Goal: Check status: Check status

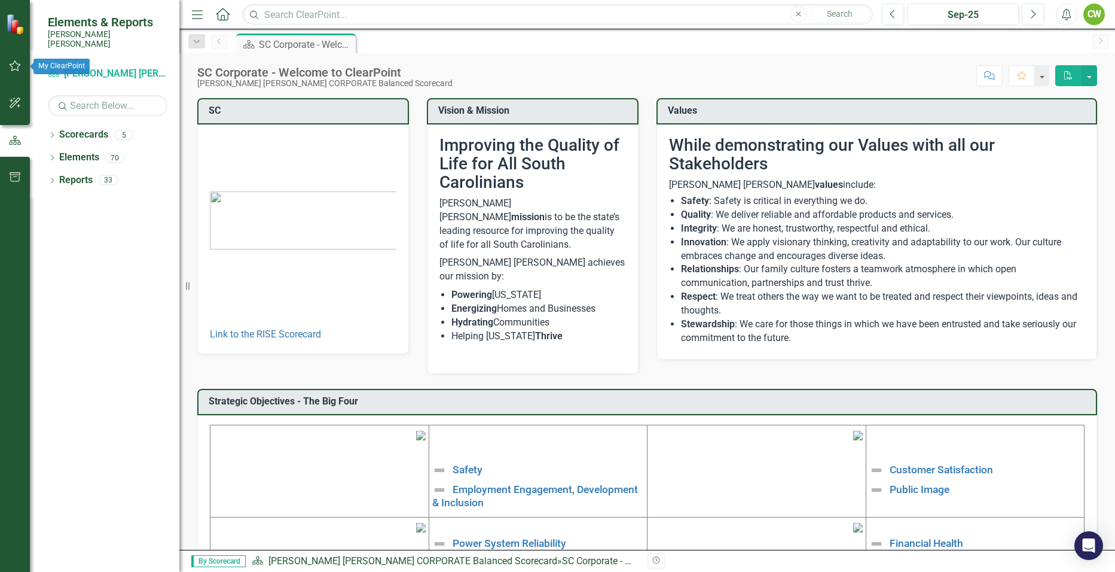
click at [14, 69] on icon "button" at bounding box center [15, 66] width 13 height 10
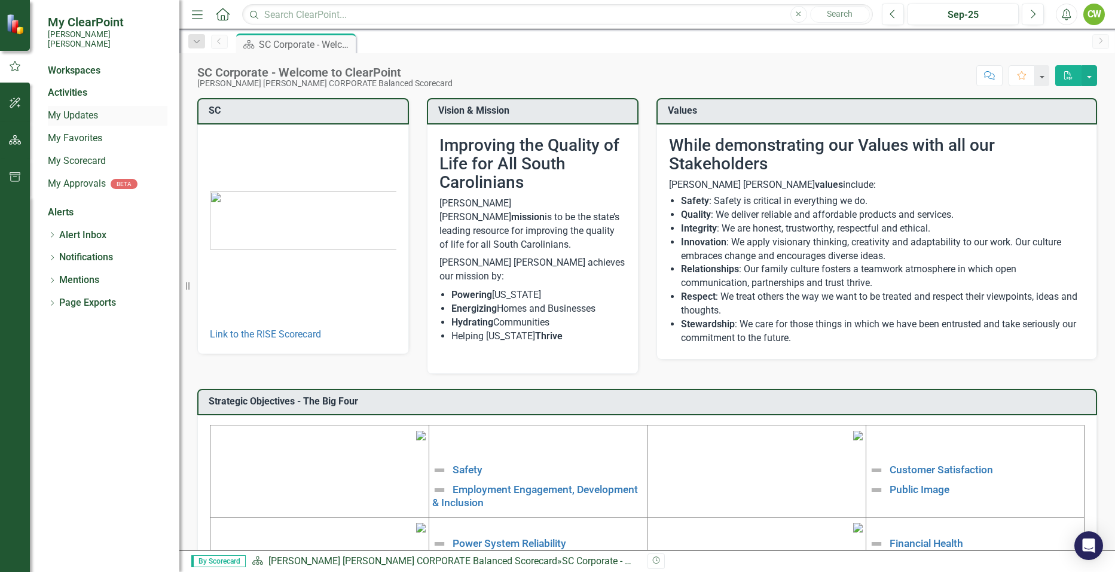
click at [58, 109] on link "My Updates" at bounding box center [108, 116] width 120 height 14
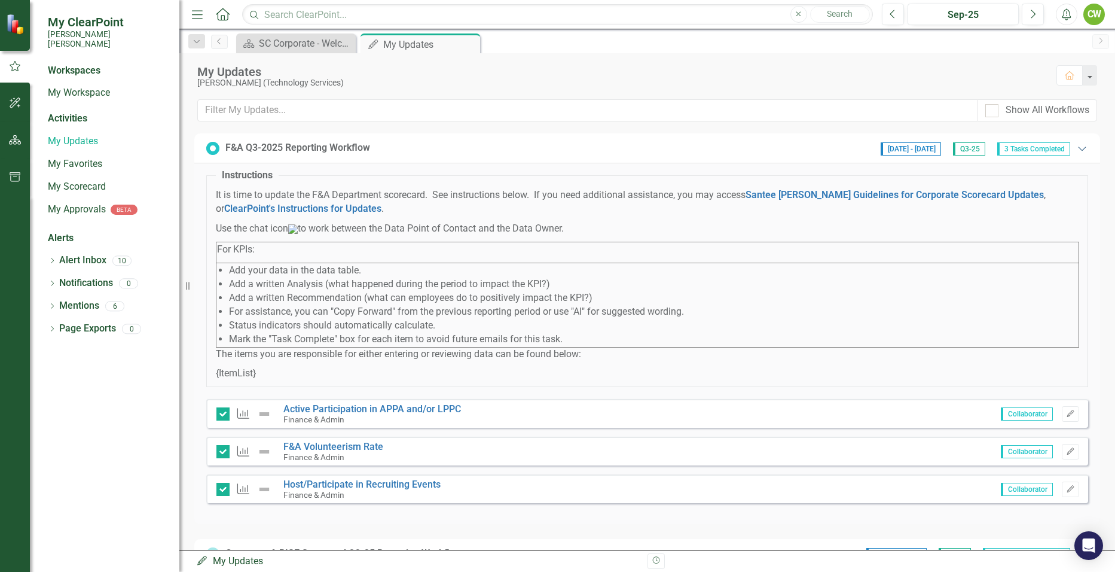
click at [539, 150] on icon "Expanded" at bounding box center [1082, 148] width 12 height 10
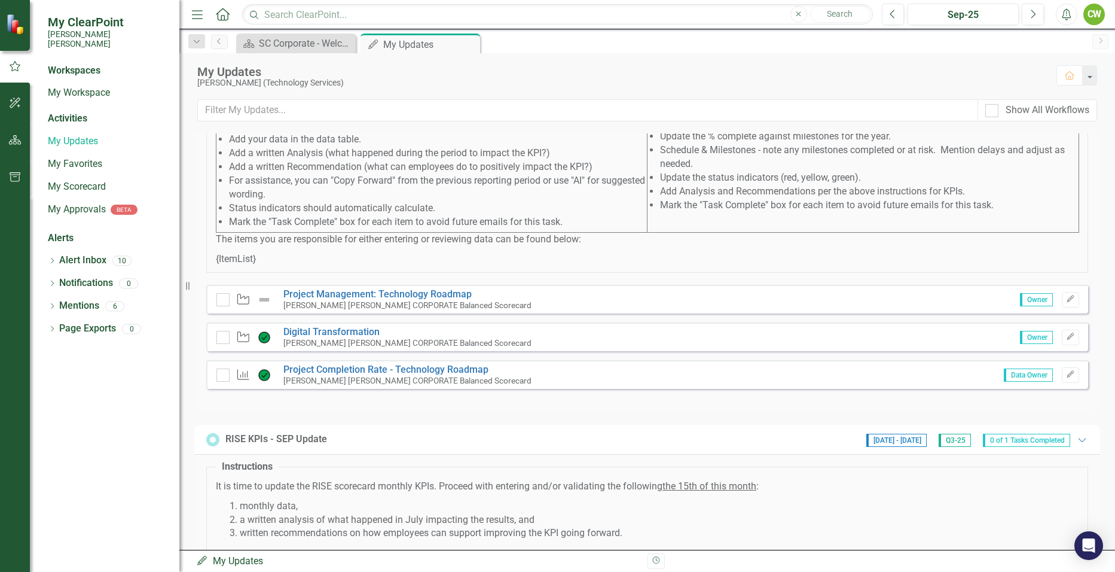
scroll to position [179, 0]
click at [355, 257] on link "Project Completion Rate - Technology Roadmap" at bounding box center [385, 367] width 205 height 11
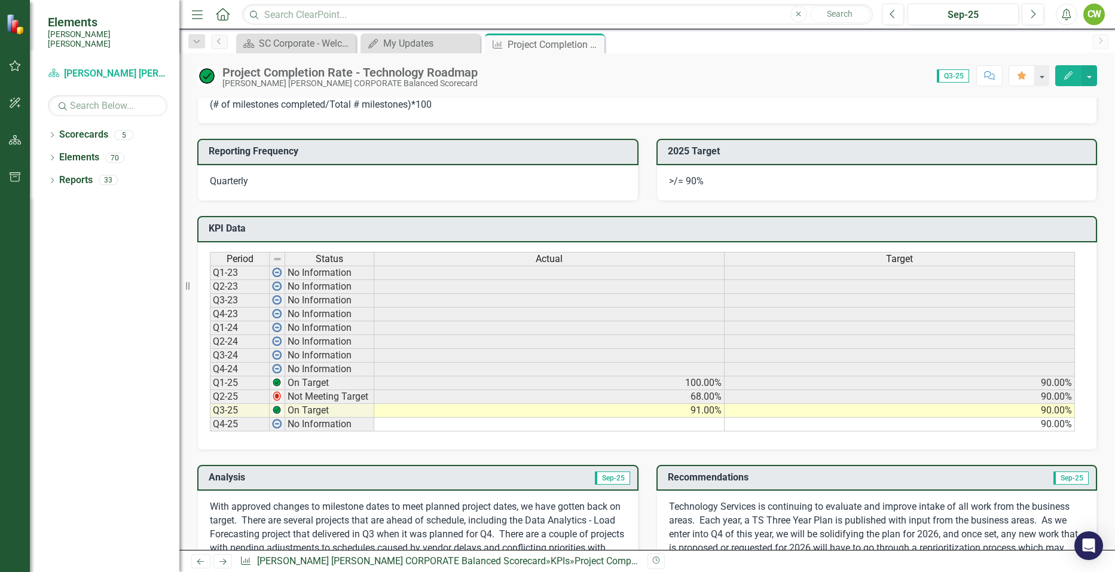
scroll to position [359, 0]
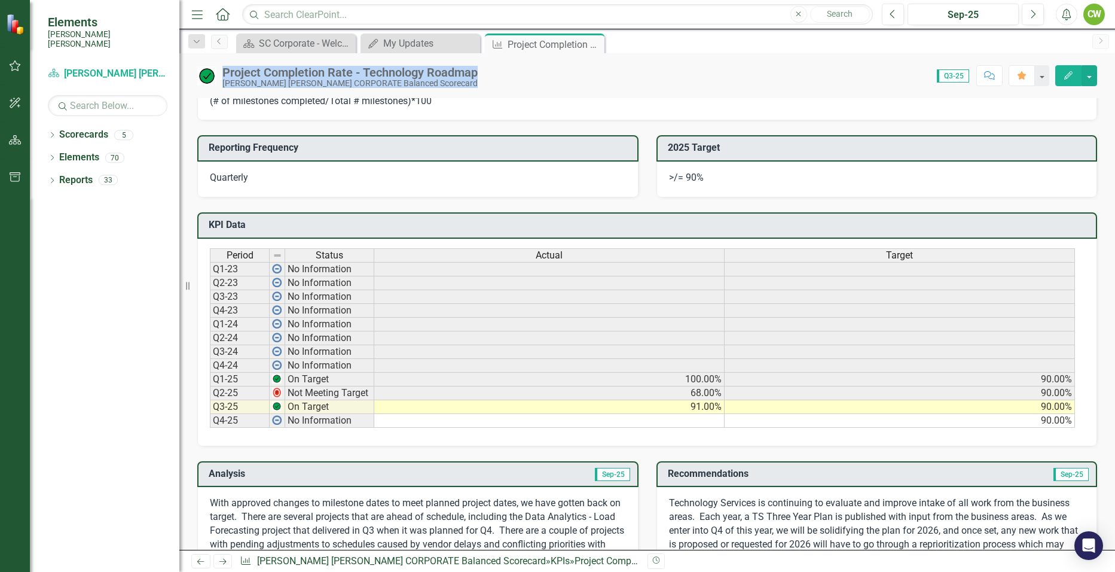
drag, startPoint x: 485, startPoint y: 72, endPoint x: 220, endPoint y: 72, distance: 265.4
click at [220, 72] on div "Project Completion Rate - Technology Roadmap Santee [PERSON_NAME] CORPORATE Bal…" at bounding box center [647, 71] width 936 height 36
copy div "Project Completion Rate - Technology Roadmap Santee [PERSON_NAME] CORPORATE Bal…"
drag, startPoint x: 703, startPoint y: 179, endPoint x: 682, endPoint y: 181, distance: 21.6
click at [539, 181] on div ">/= 90%" at bounding box center [876, 179] width 441 height 36
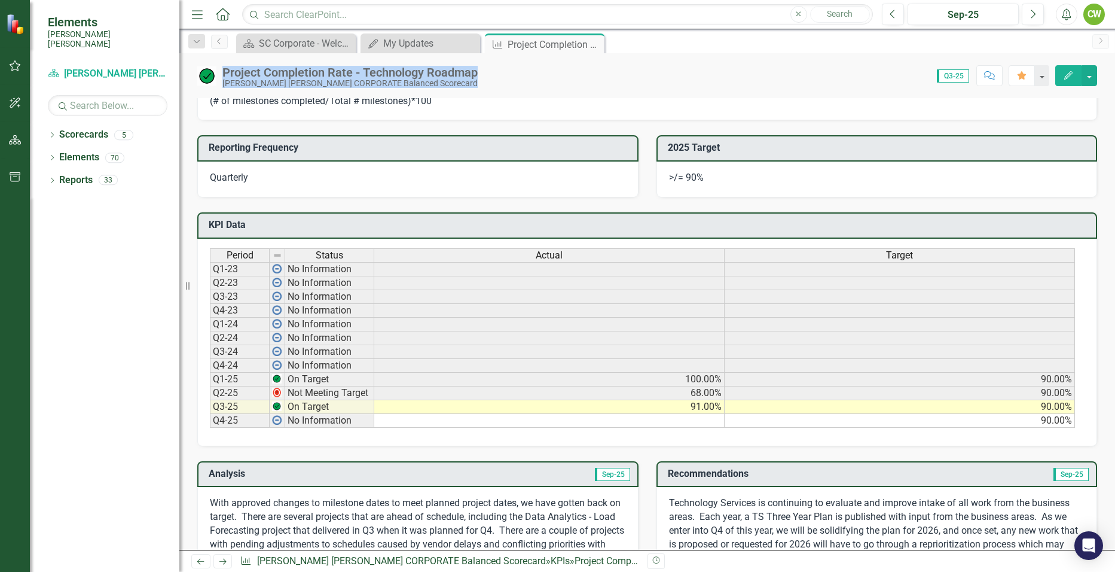
drag, startPoint x: 702, startPoint y: 173, endPoint x: 673, endPoint y: 175, distance: 29.4
click at [539, 175] on div ">/= 90%" at bounding box center [876, 179] width 441 height 36
drag, startPoint x: 670, startPoint y: 176, endPoint x: 715, endPoint y: 177, distance: 45.4
click at [539, 177] on div ">/= 90%" at bounding box center [876, 179] width 441 height 36
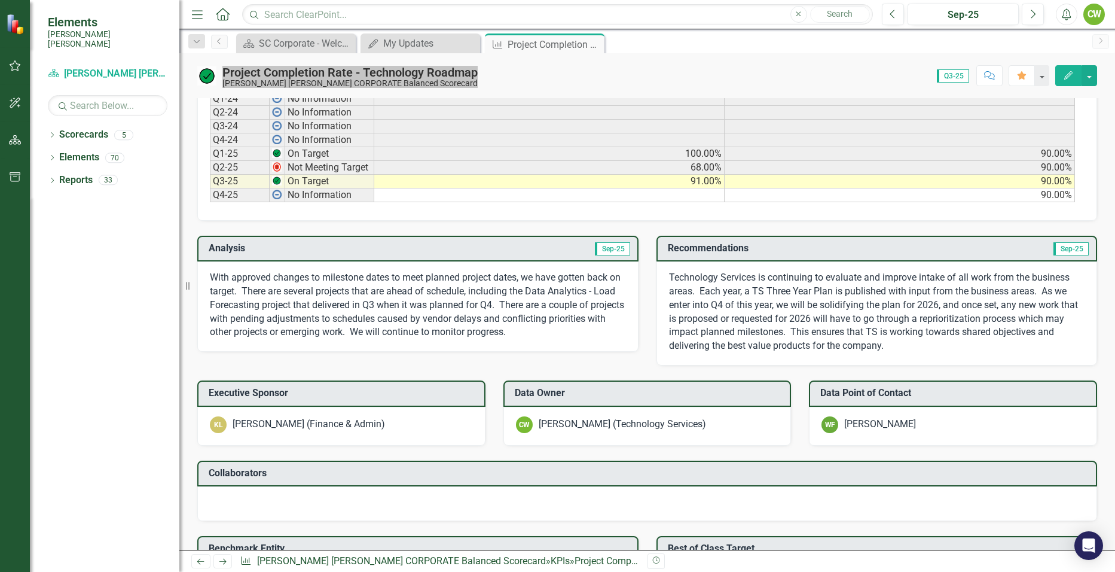
scroll to position [598, 0]
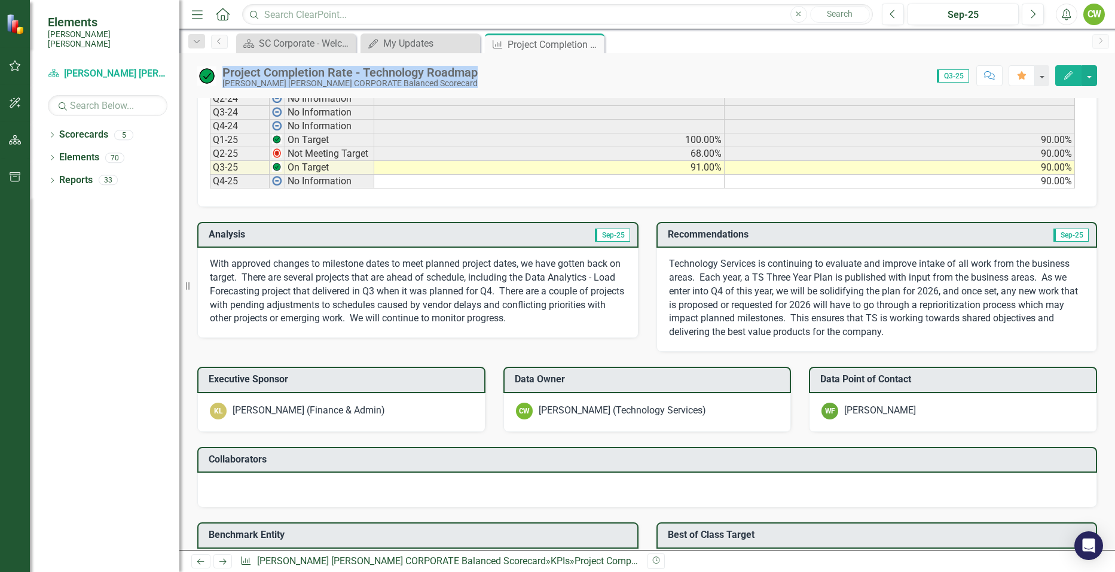
drag, startPoint x: 572, startPoint y: 315, endPoint x: 511, endPoint y: 314, distance: 61.0
click at [511, 257] on p "With approved changes to milestone dates to meet planned project dates, we have…" at bounding box center [418, 291] width 416 height 68
click at [497, 257] on p "With approved changes to milestone dates to meet planned project dates, we have…" at bounding box center [418, 291] width 416 height 68
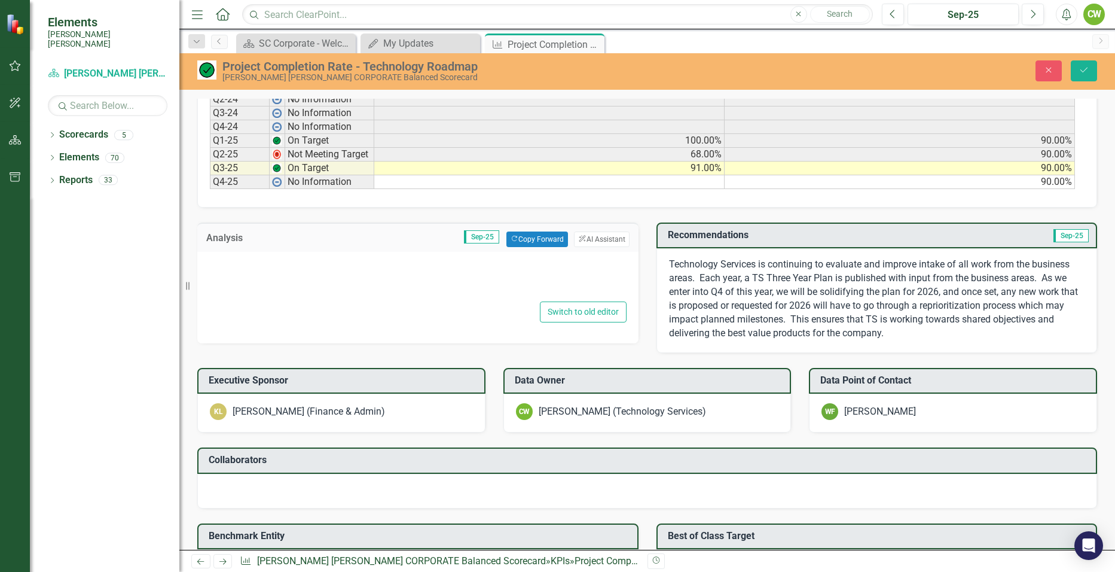
type textarea "<p>With approved changes to milestone dates to meet planned project dates, we h…"
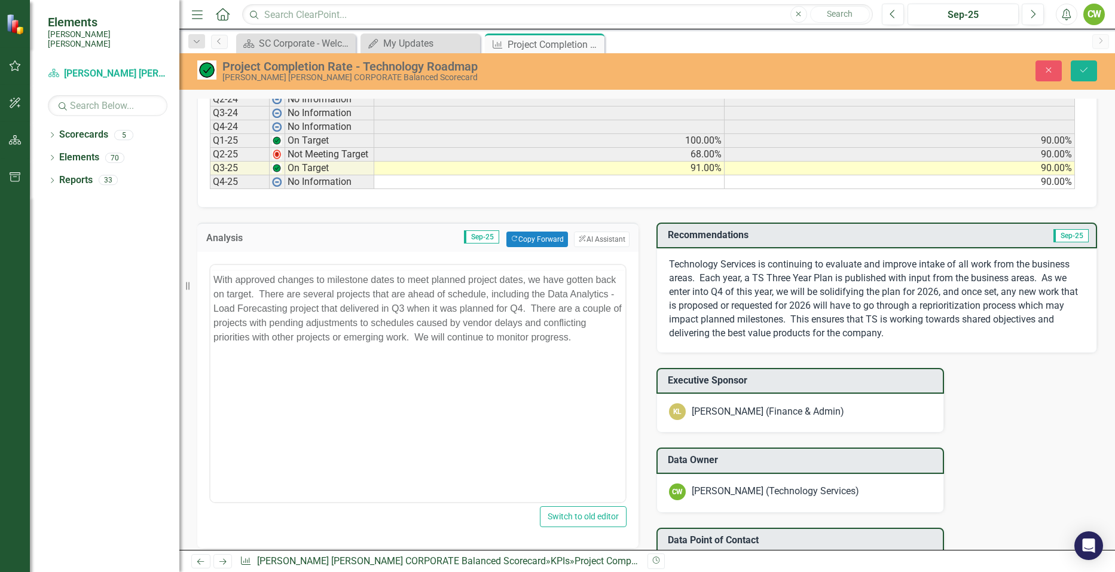
scroll to position [0, 0]
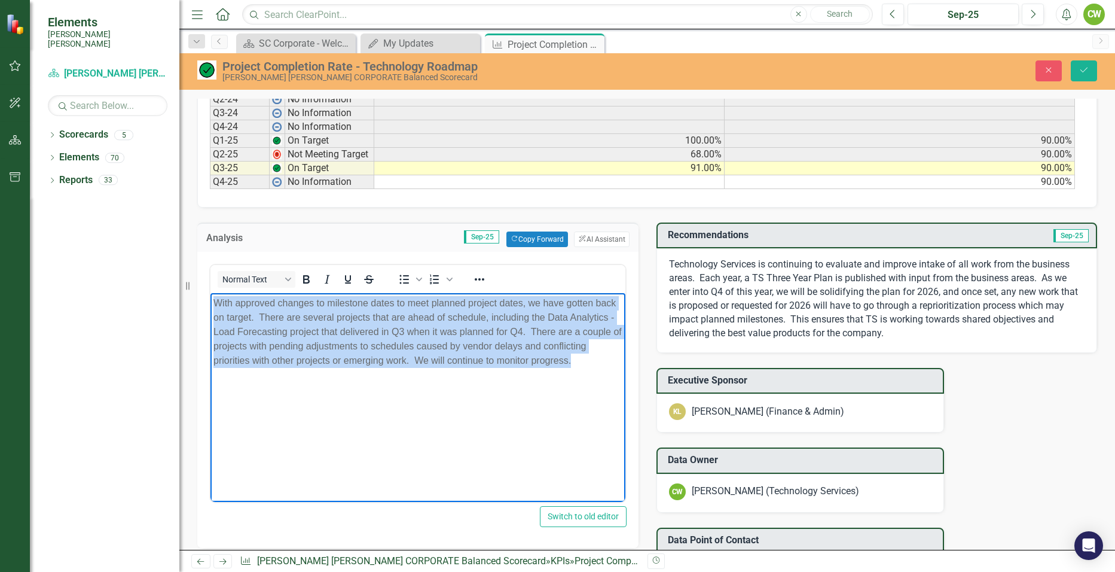
drag, startPoint x: 590, startPoint y: 361, endPoint x: 211, endPoint y: 302, distance: 383.5
click at [211, 257] on body "With approved changes to milestone dates to meet planned project dates, we have…" at bounding box center [417, 381] width 415 height 179
copy p "With approved changes to milestone dates to meet planned project dates, we have…"
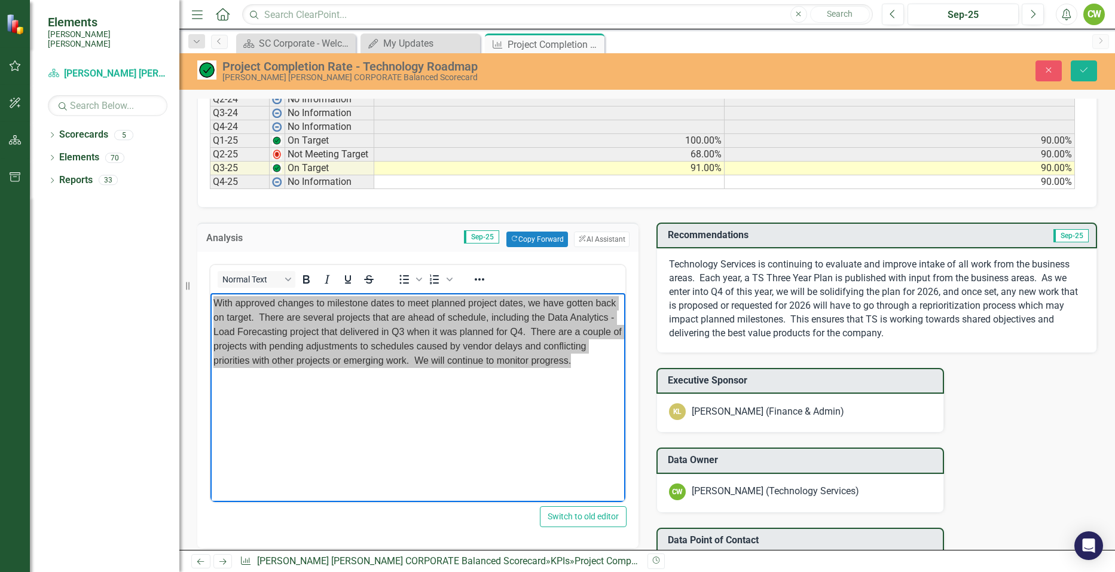
click at [539, 255] on div "Technology Services is continuing to evaluate and improve intake of all work fr…" at bounding box center [876, 300] width 441 height 104
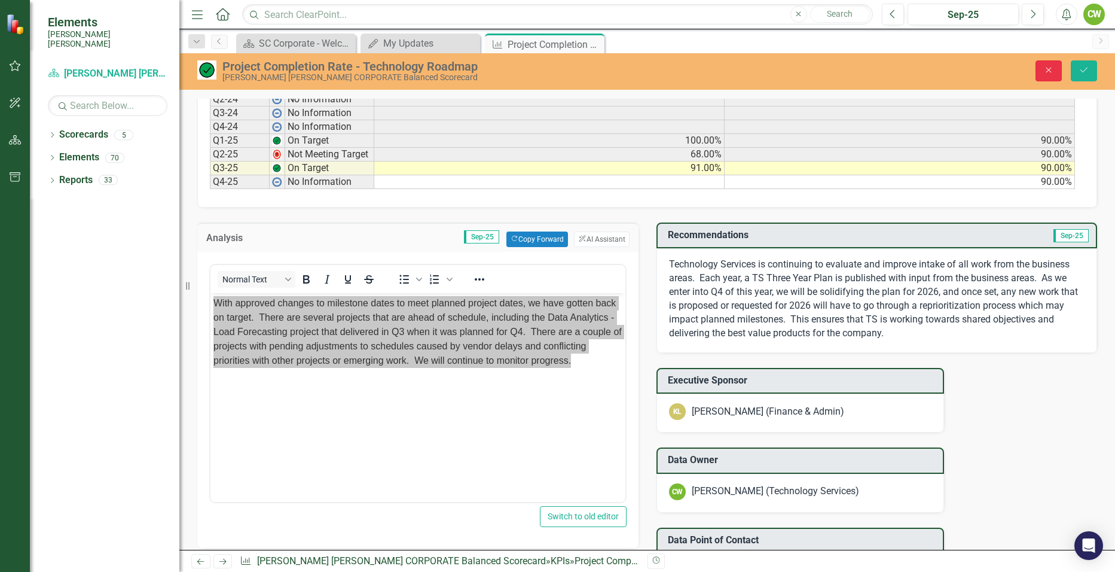
drag, startPoint x: 1048, startPoint y: 70, endPoint x: 1041, endPoint y: 219, distance: 149.6
click at [539, 70] on icon "Close" at bounding box center [1048, 70] width 11 height 8
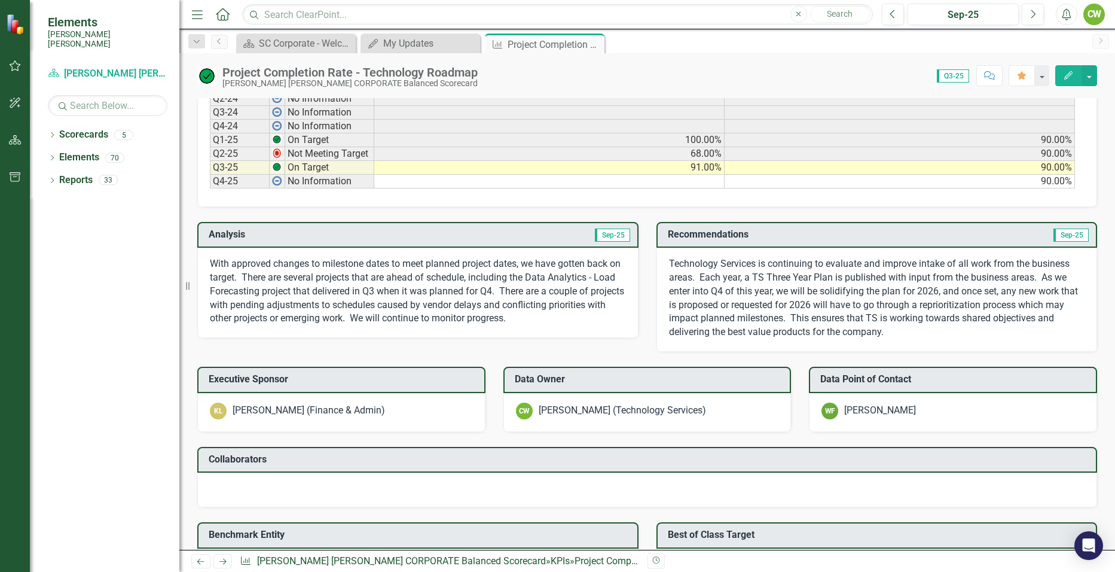
click at [539, 257] on p "Technology Services is continuing to evaluate and improve intake of all work fr…" at bounding box center [877, 298] width 416 height 82
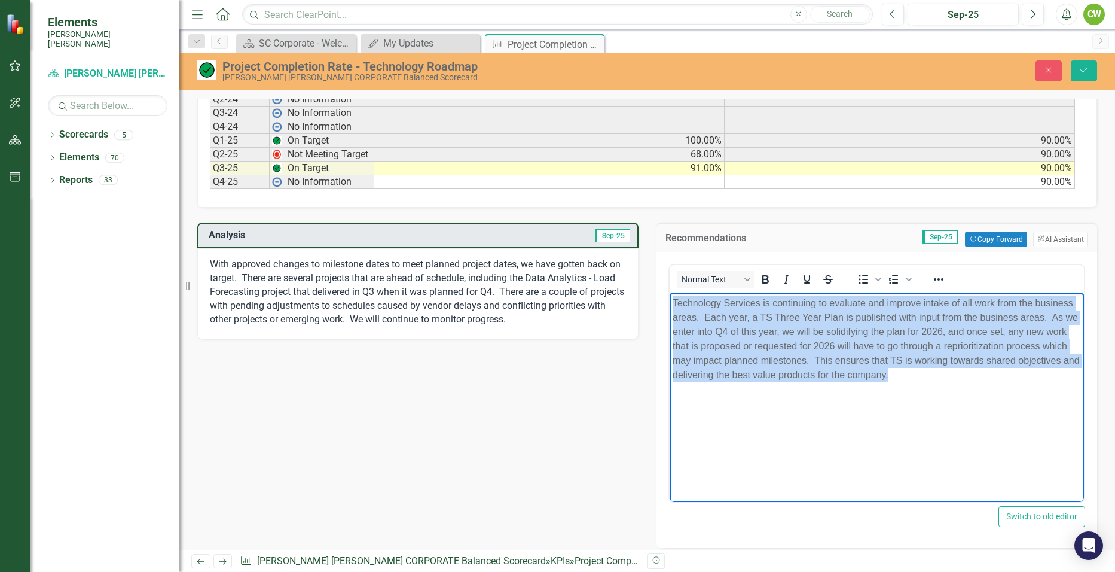
drag, startPoint x: 959, startPoint y: 374, endPoint x: 671, endPoint y: 294, distance: 299.6
click at [539, 257] on body "Technology Services is continuing to evaluate and improve intake of all work fr…" at bounding box center [876, 381] width 415 height 179
copy p "Technology Services is continuing to evaluate and improve intake of all work fr…"
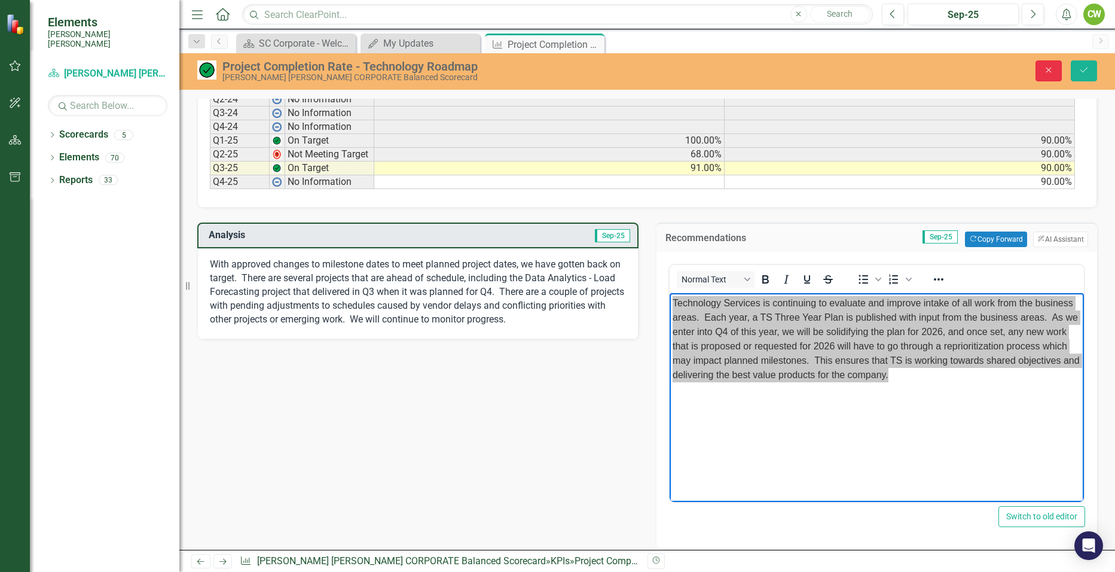
click at [539, 67] on icon "Close" at bounding box center [1048, 70] width 11 height 8
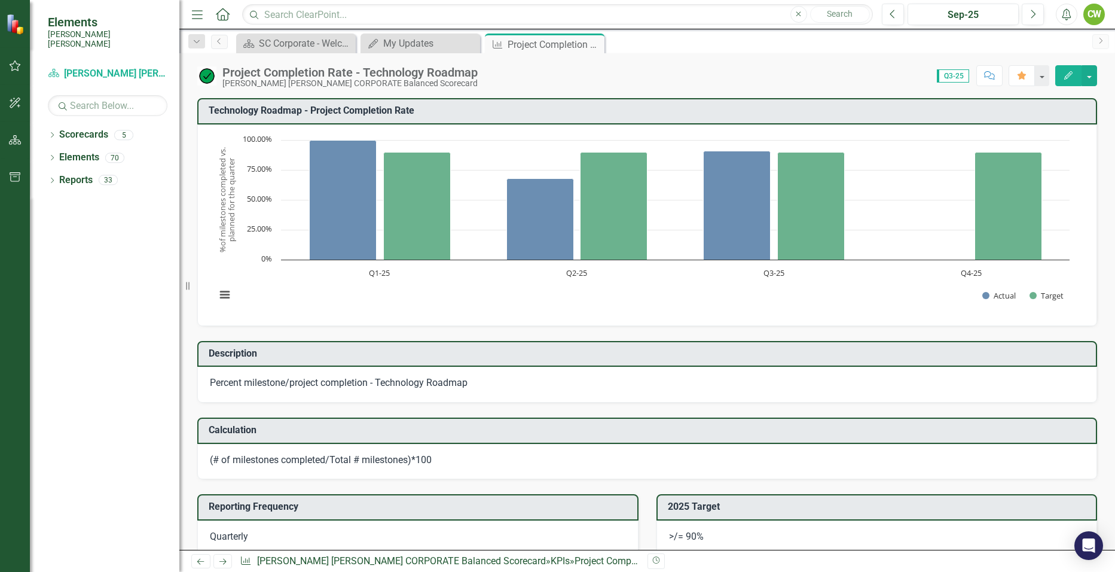
click at [539, 38] on icon "Next" at bounding box center [1101, 40] width 10 height 7
click at [539, 41] on icon "Close" at bounding box center [593, 44] width 12 height 10
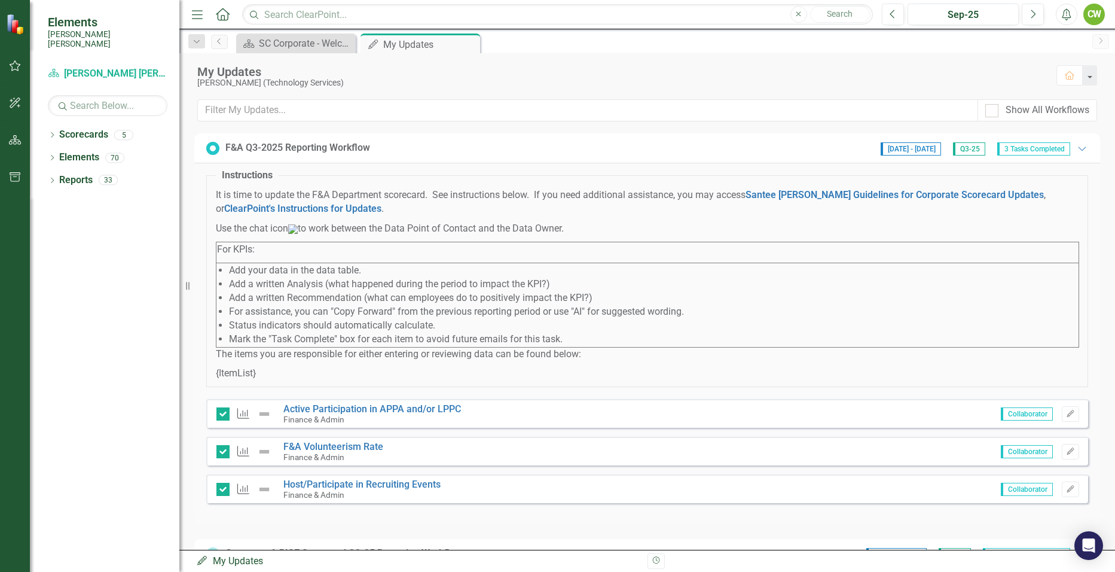
click at [401, 150] on div "F&A Q3-2025 Reporting Workflow [DATE] - [DATE] Q3-25 3 Tasks Completed Expanded" at bounding box center [647, 147] width 882 height 15
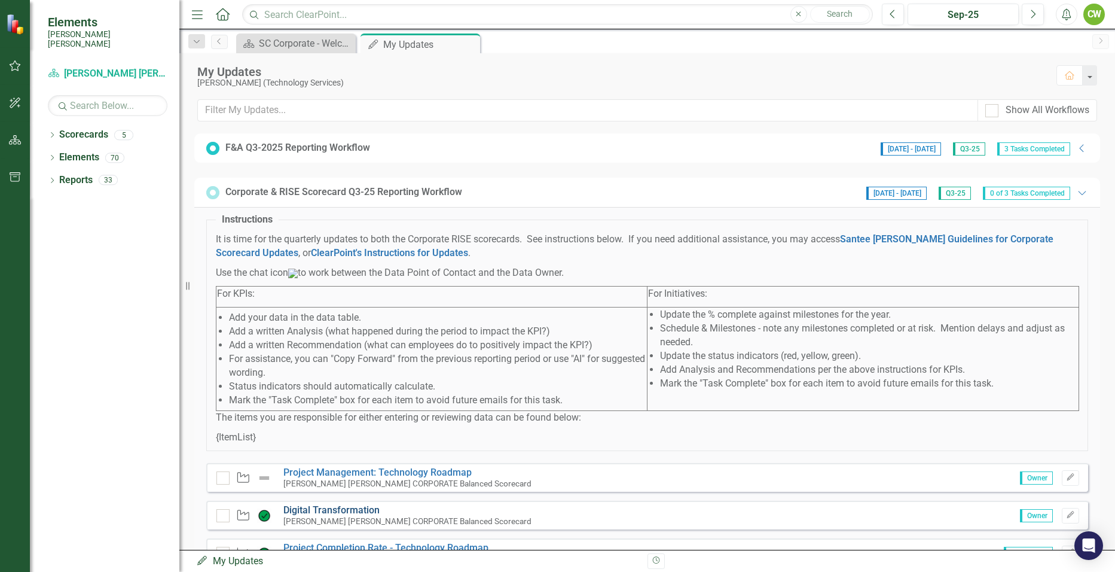
click at [359, 257] on link "Digital Transformation" at bounding box center [331, 509] width 96 height 11
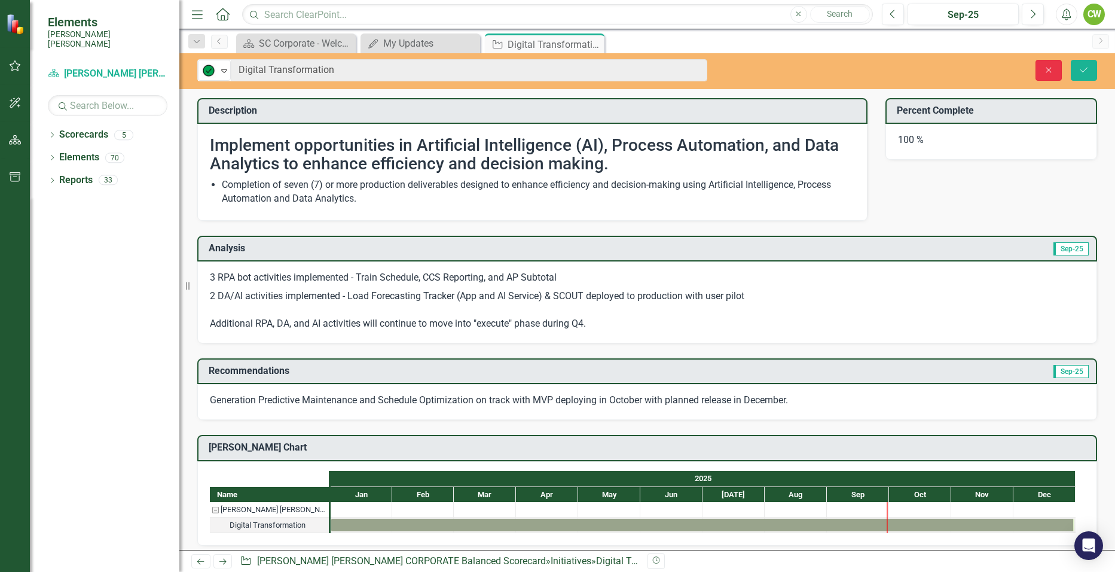
click at [539, 71] on icon "Close" at bounding box center [1048, 70] width 11 height 8
click at [539, 68] on icon "Close" at bounding box center [1048, 70] width 11 height 8
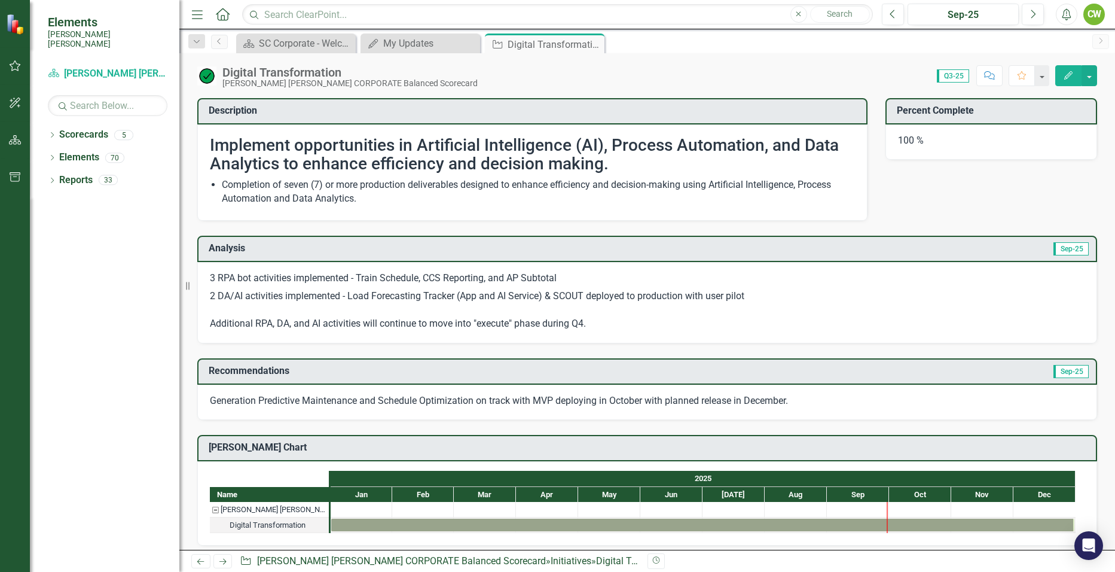
click at [228, 185] on li "Completion of seven (7) or more production deliverables designed to enhance eff…" at bounding box center [538, 191] width 633 height 27
drag, startPoint x: 224, startPoint y: 184, endPoint x: 291, endPoint y: 184, distance: 67.0
click at [291, 184] on li "Completion of seven (7) or more production deliverables designed to enhance eff…" at bounding box center [538, 191] width 633 height 27
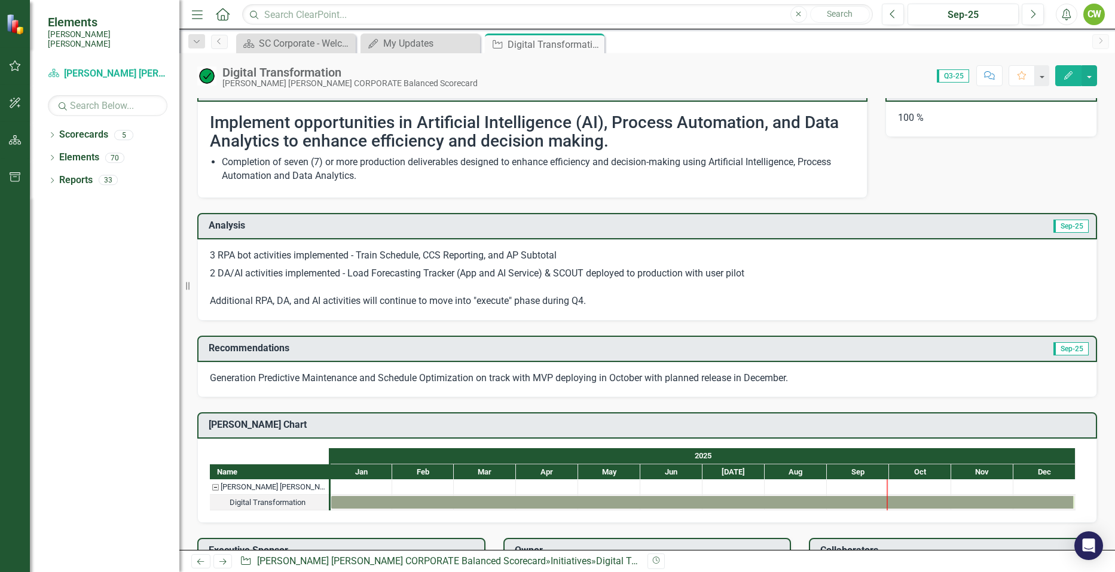
scroll to position [262, 0]
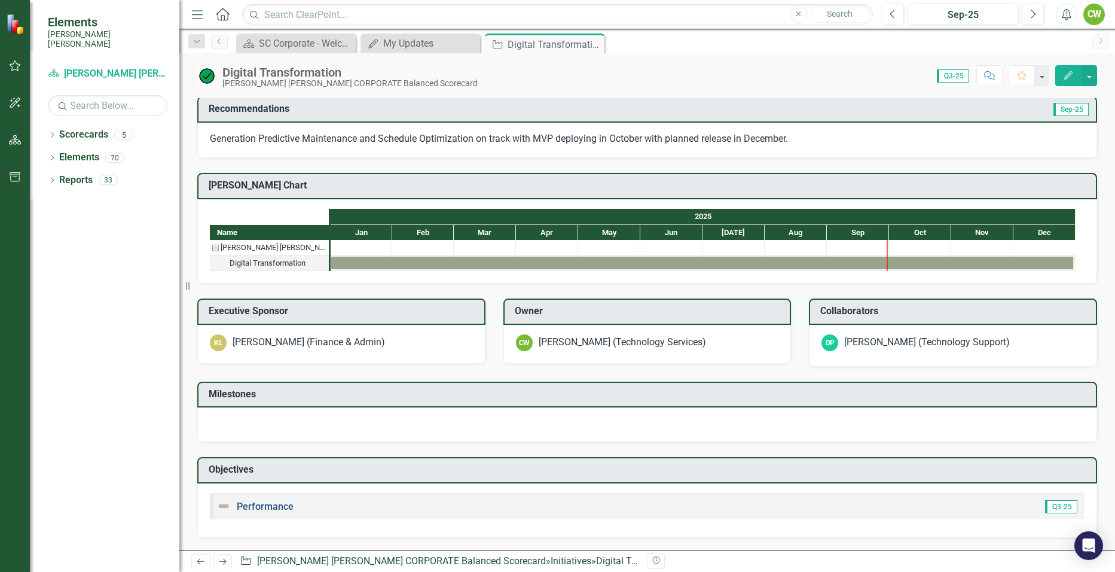
click at [262, 257] on link "Performance" at bounding box center [265, 505] width 57 height 11
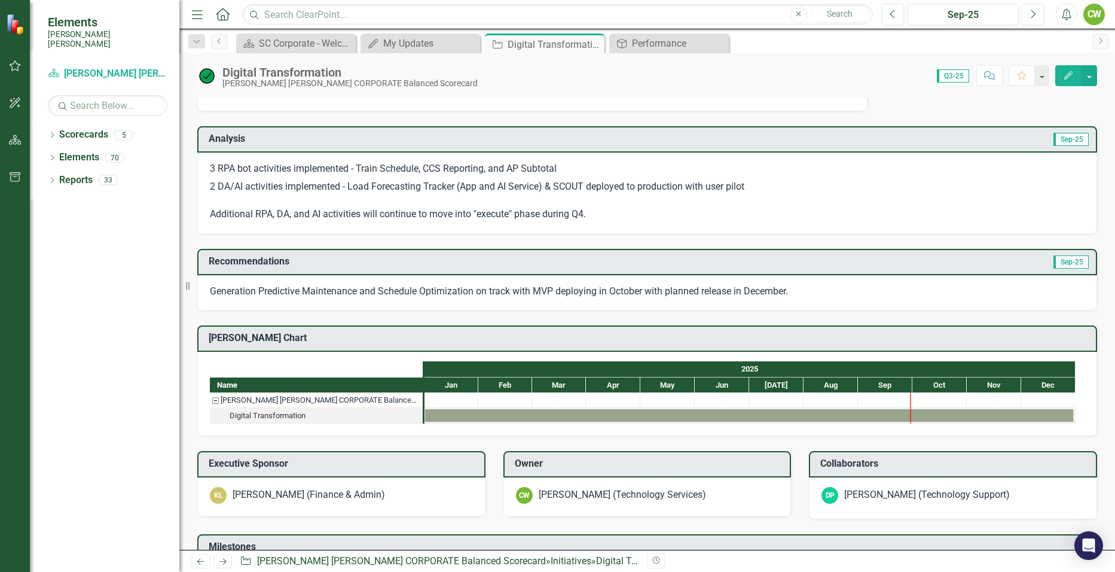
scroll to position [120, 0]
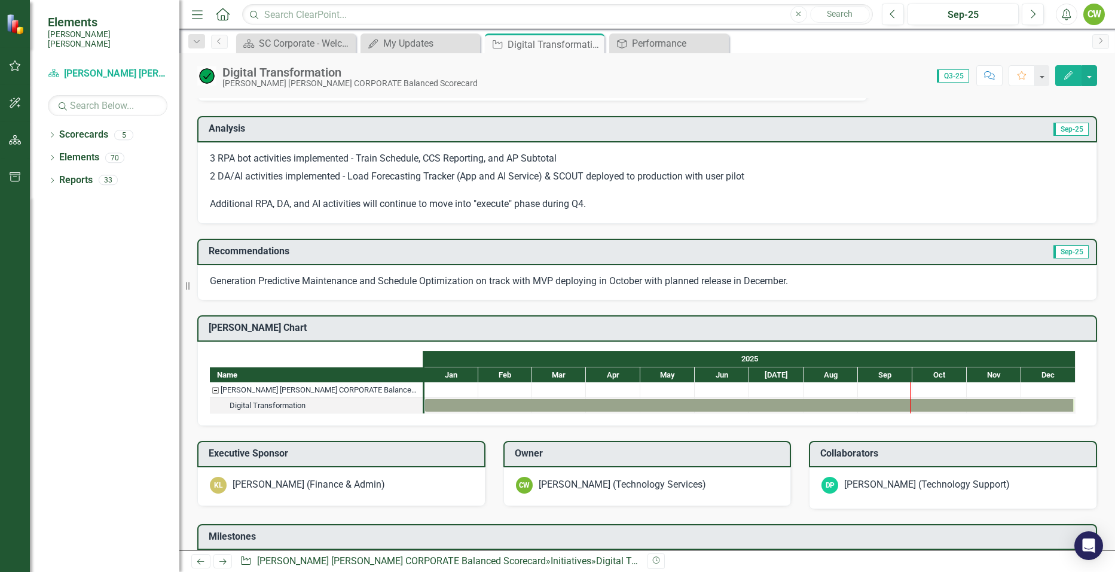
click at [539, 257] on div at bounding box center [722, 389] width 54 height 15
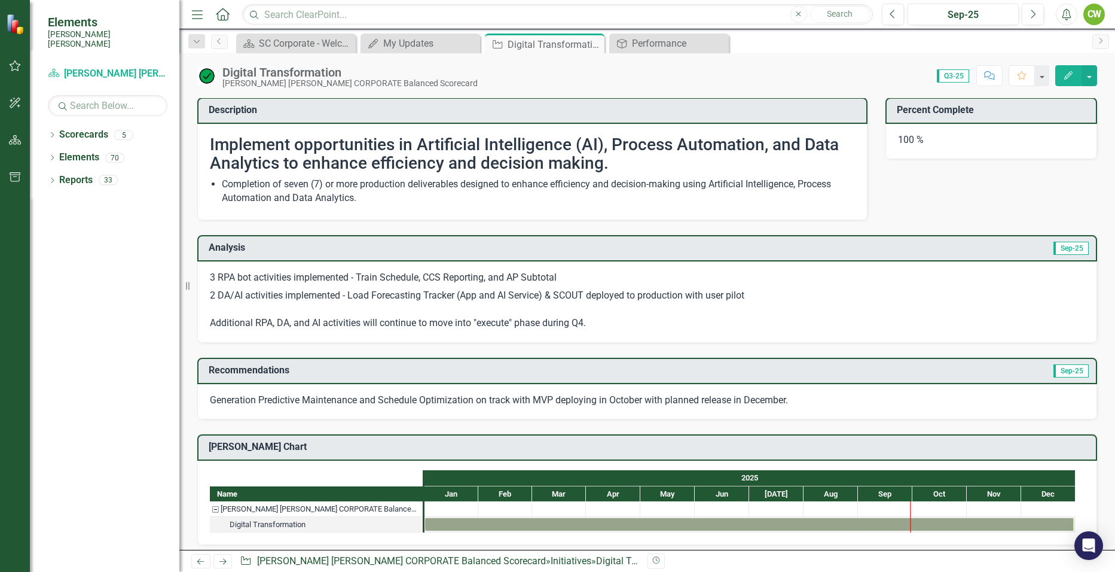
scroll to position [0, 0]
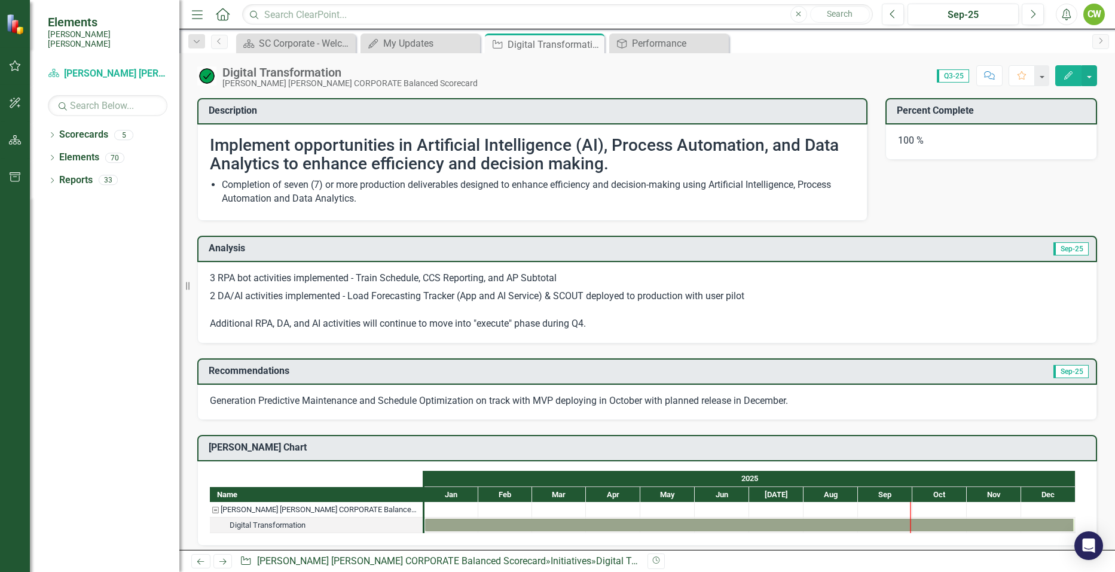
click at [265, 257] on p "2 DA/AI activities implemented - Load Forecasting Tracker (App and AI Service) …" at bounding box center [647, 309] width 875 height 44
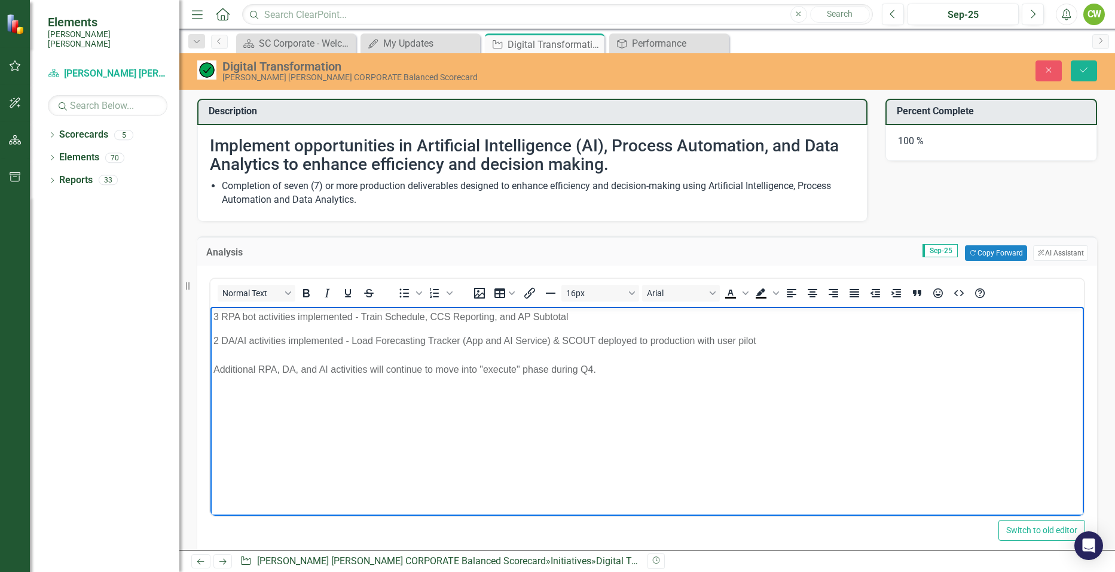
drag, startPoint x: 582, startPoint y: 371, endPoint x: 199, endPoint y: 318, distance: 386.8
click at [210, 257] on html "3 RPA bot activities implemented - Train Schedule, CCS Reporting, and AP Subtot…" at bounding box center [646, 396] width 873 height 179
copy body "3 RPA bot activities implemented - Train Schedule, CCS Reporting, and AP Subtot…"
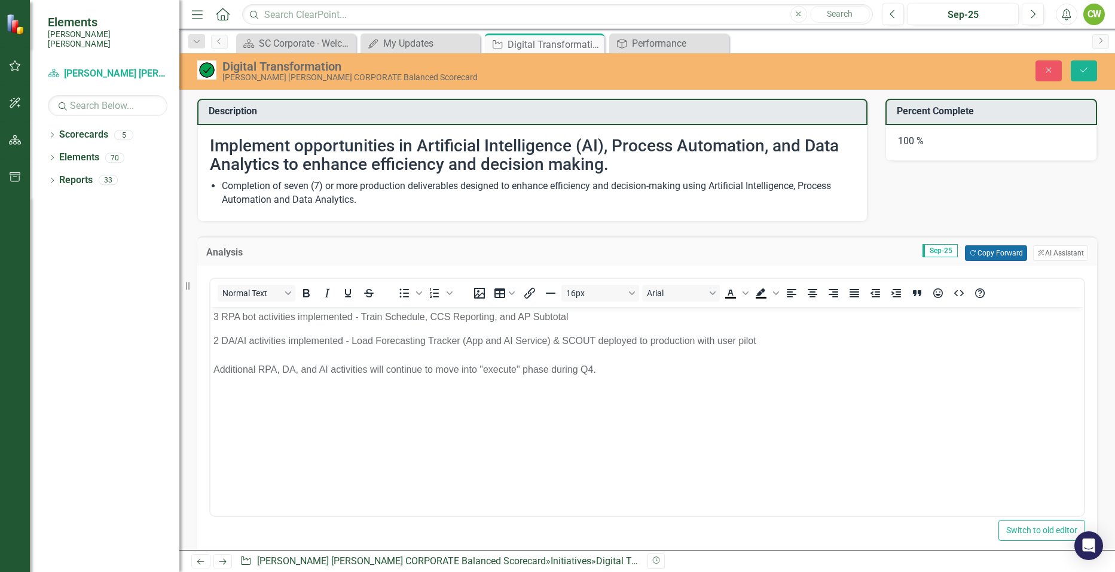
click at [539, 252] on button "Copy Forward Copy Forward" at bounding box center [996, 253] width 62 height 16
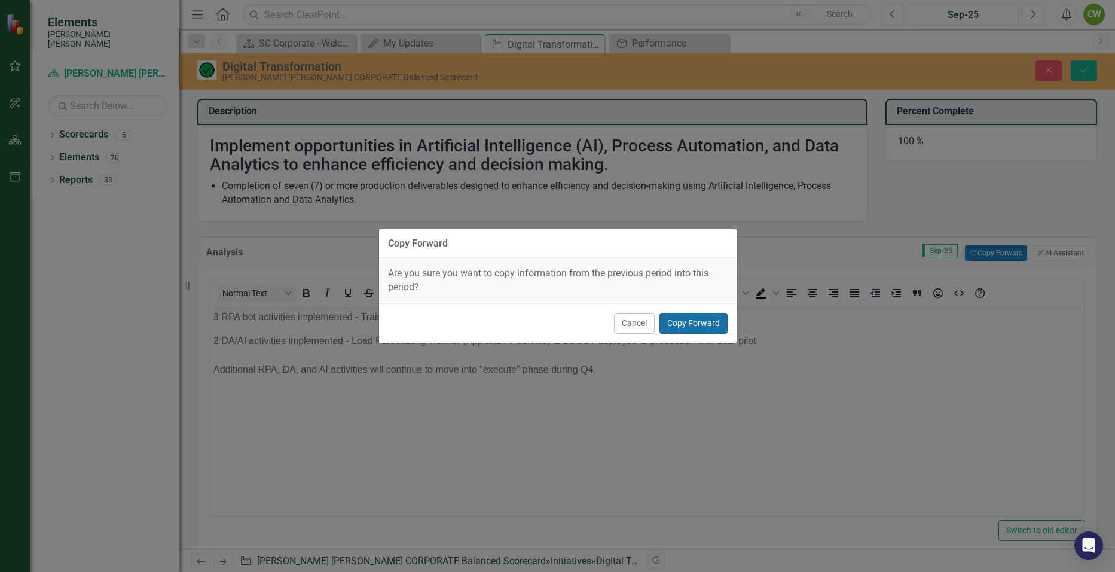
click at [539, 257] on button "Copy Forward" at bounding box center [693, 323] width 68 height 21
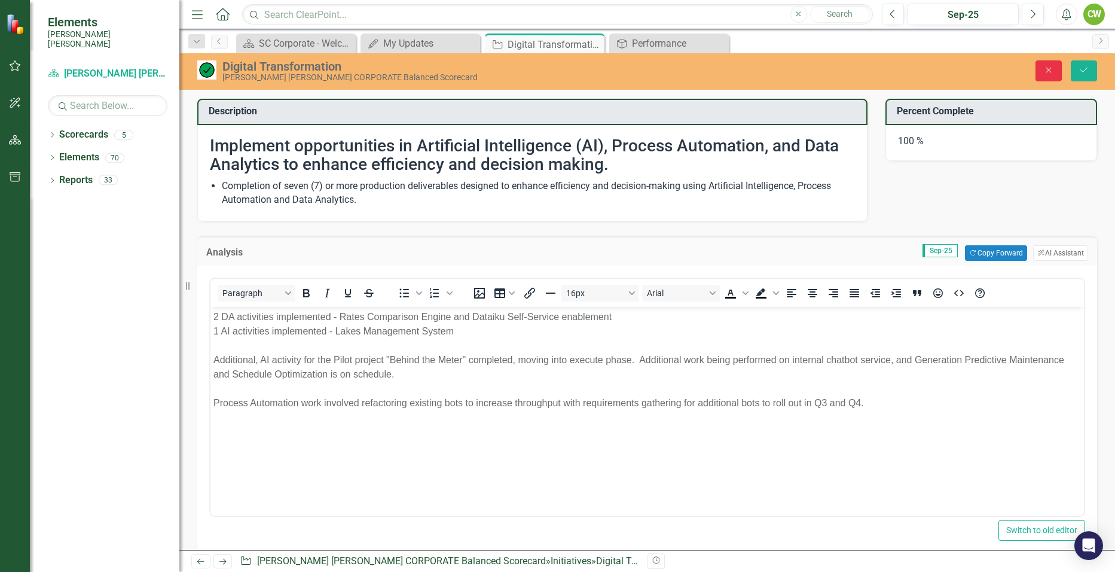
click at [539, 62] on button "Close" at bounding box center [1048, 70] width 26 height 21
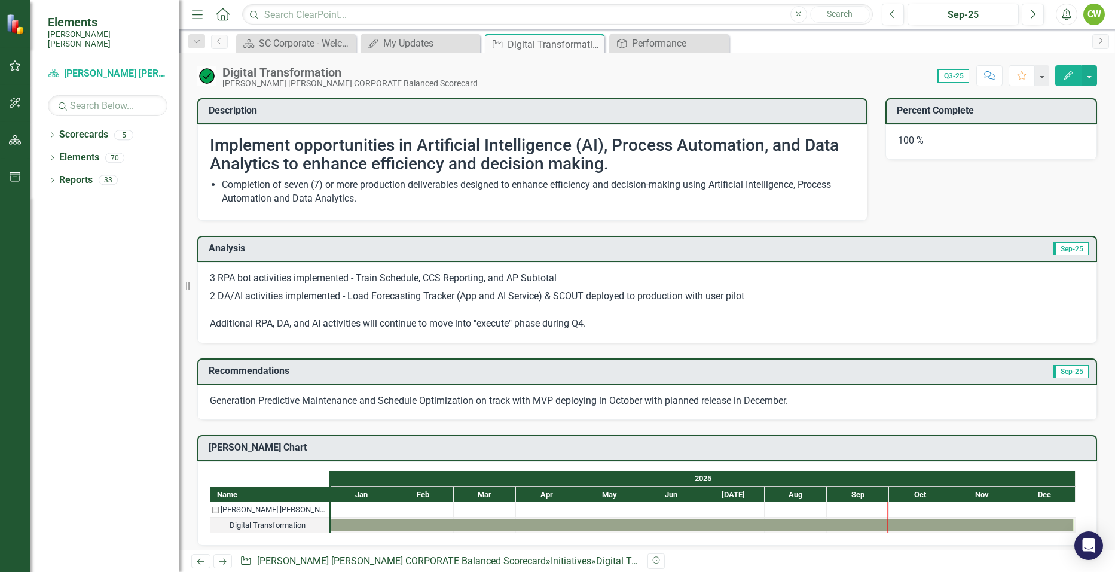
click at [539, 142] on div "100 %" at bounding box center [991, 142] width 212 height 36
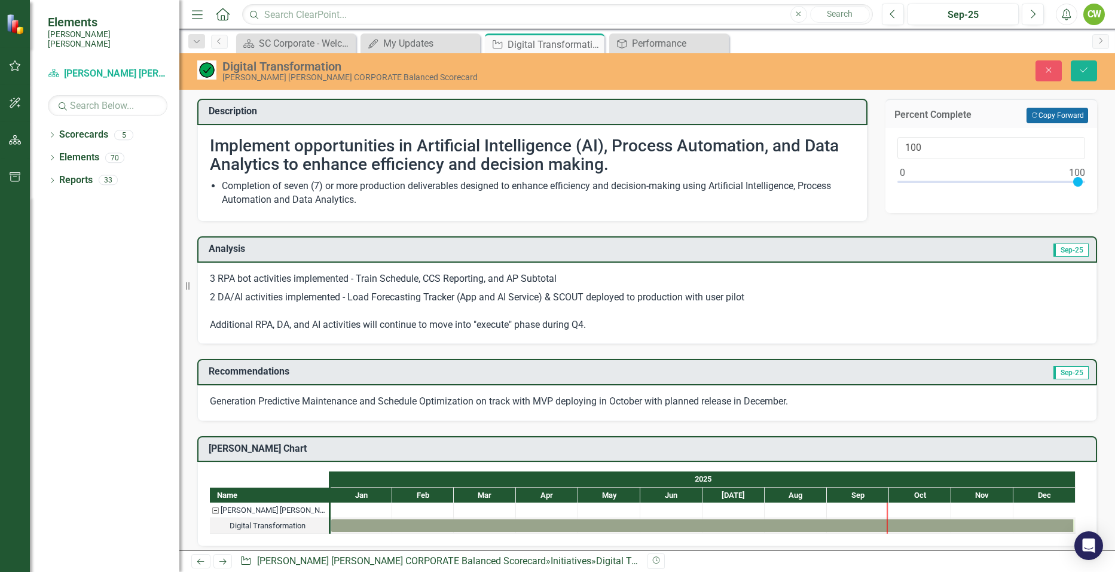
click at [539, 114] on button "Copy Forward Copy Forward" at bounding box center [1057, 116] width 62 height 16
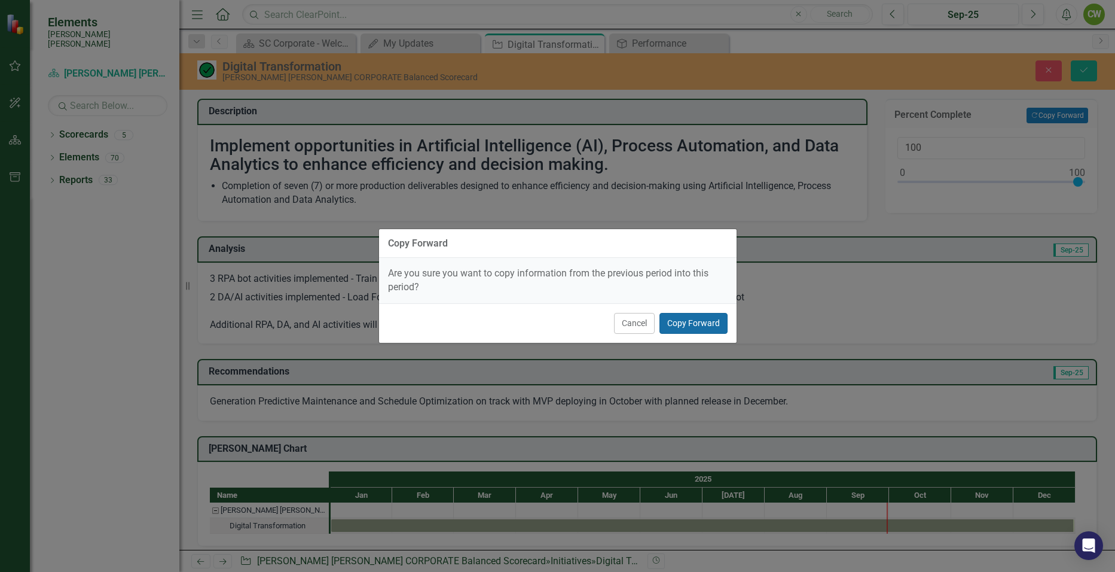
click at [539, 257] on button "Copy Forward" at bounding box center [693, 323] width 68 height 21
type input "42"
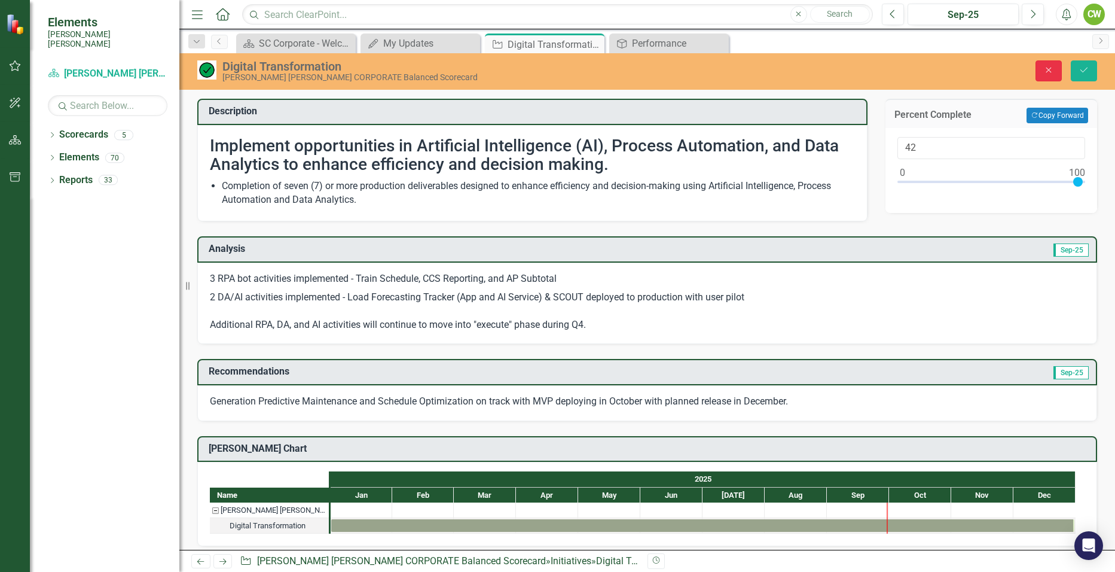
click at [539, 66] on icon "Close" at bounding box center [1048, 70] width 11 height 8
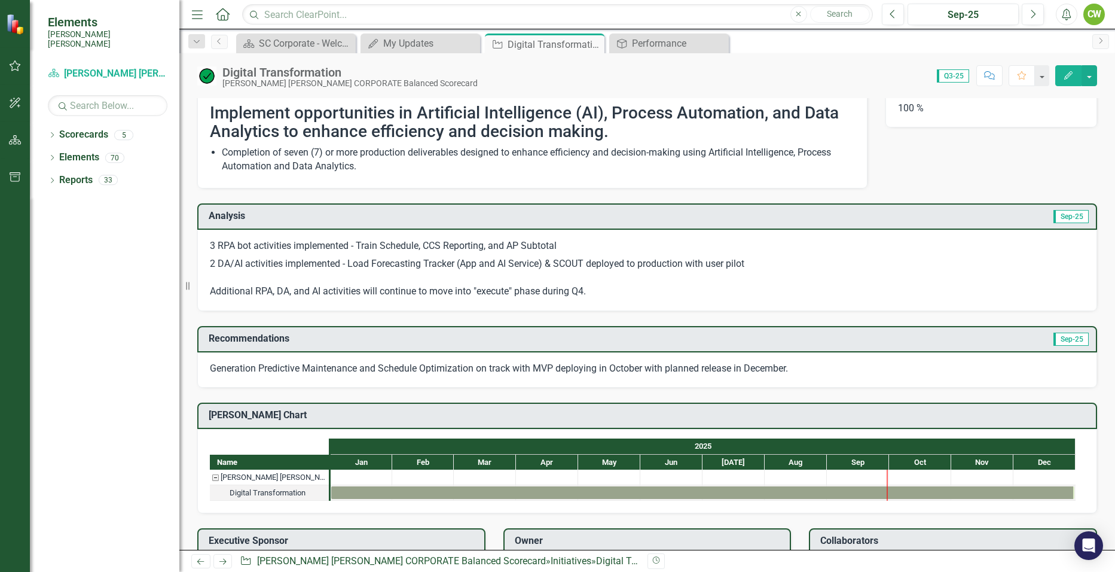
scroll to position [120, 0]
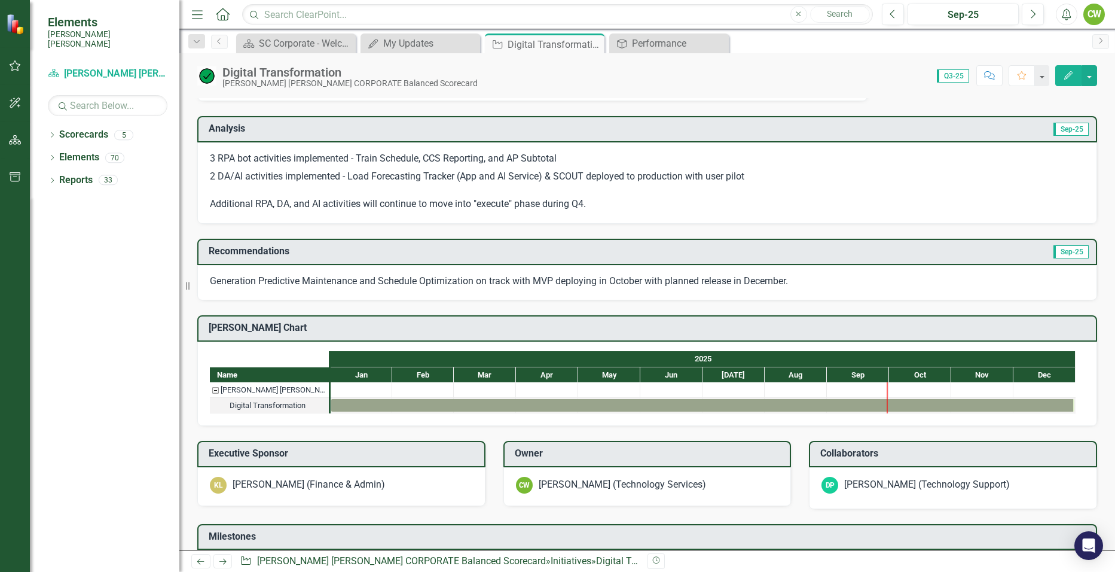
click at [369, 257] on p "Generation Predictive Maintenance and Schedule Optimization on track with MVP d…" at bounding box center [647, 281] width 875 height 14
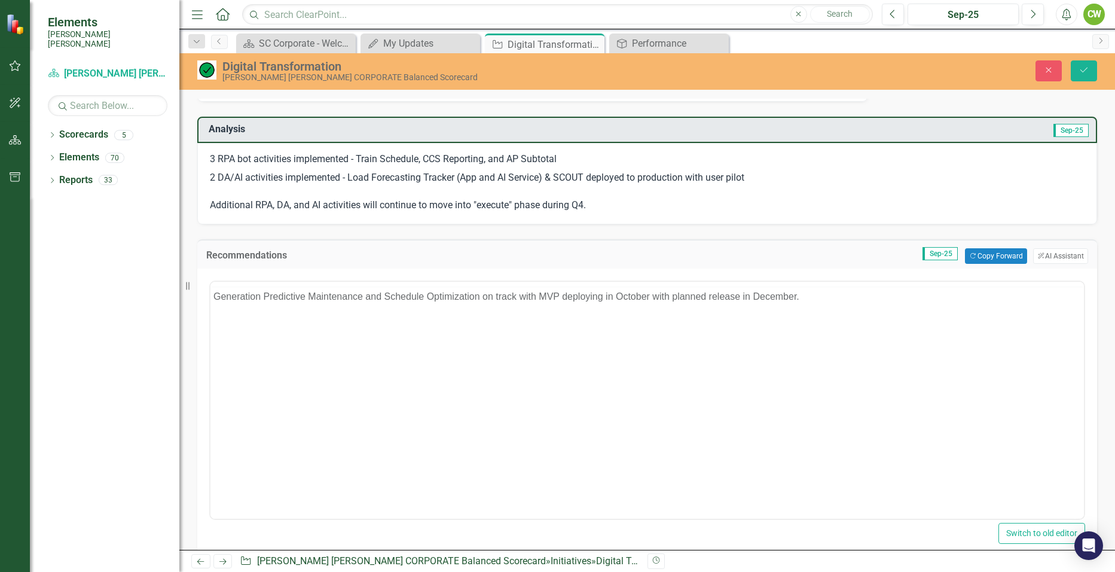
scroll to position [0, 0]
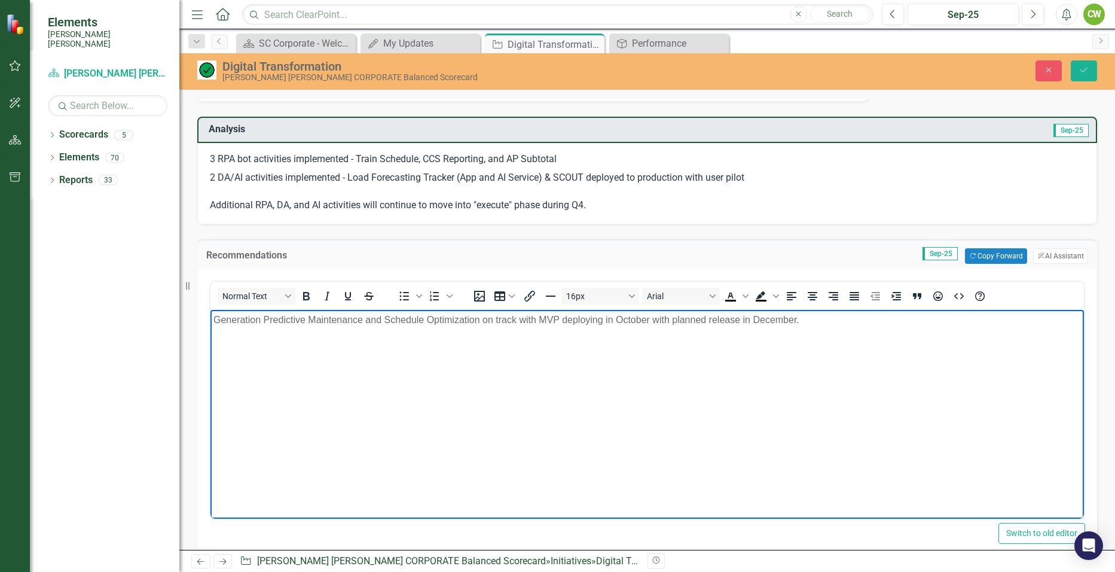
click at [539, 257] on p "Generation Predictive Maintenance and Schedule Optimization on track with MVP d…" at bounding box center [646, 320] width 867 height 14
copy p "Generation Predictive Maintenance and Schedule Optimization on track with MVP d…"
click at [539, 75] on button "Close" at bounding box center [1048, 70] width 26 height 21
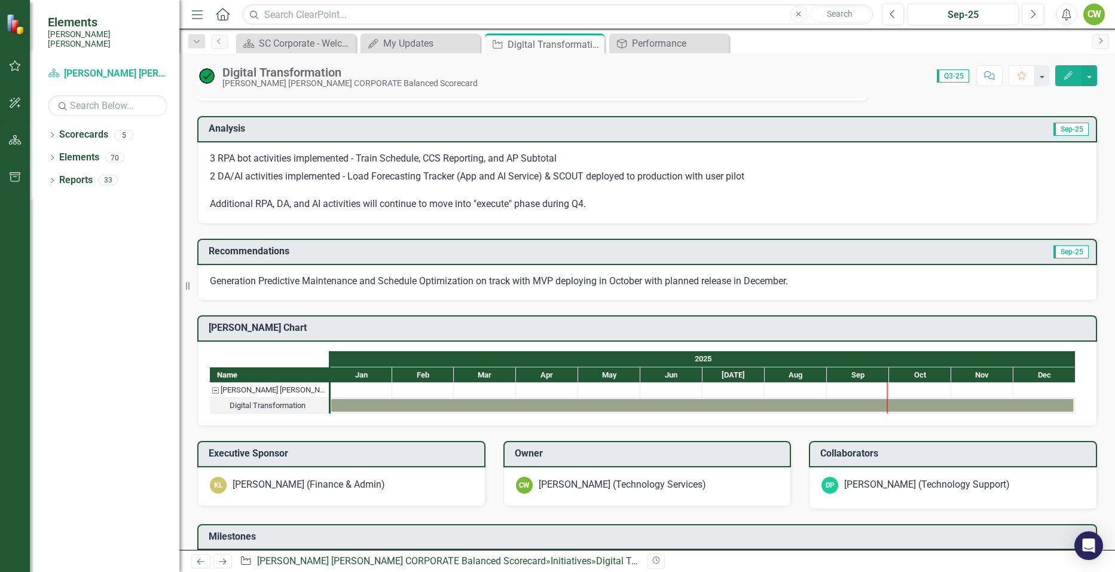
click at [539, 41] on icon "Next" at bounding box center [1101, 40] width 10 height 7
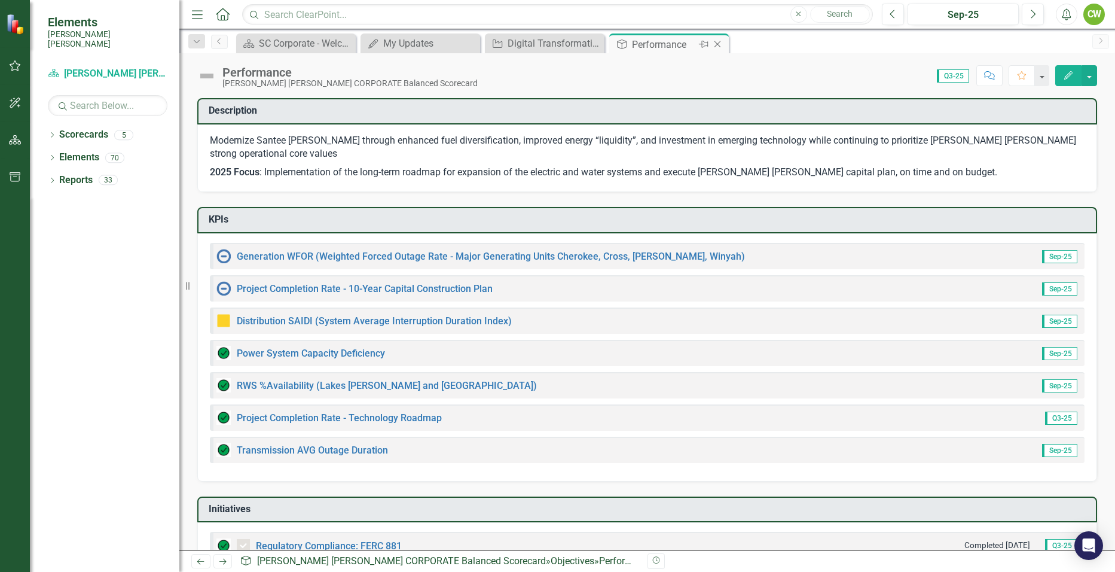
click at [539, 40] on icon "Close" at bounding box center [717, 44] width 12 height 10
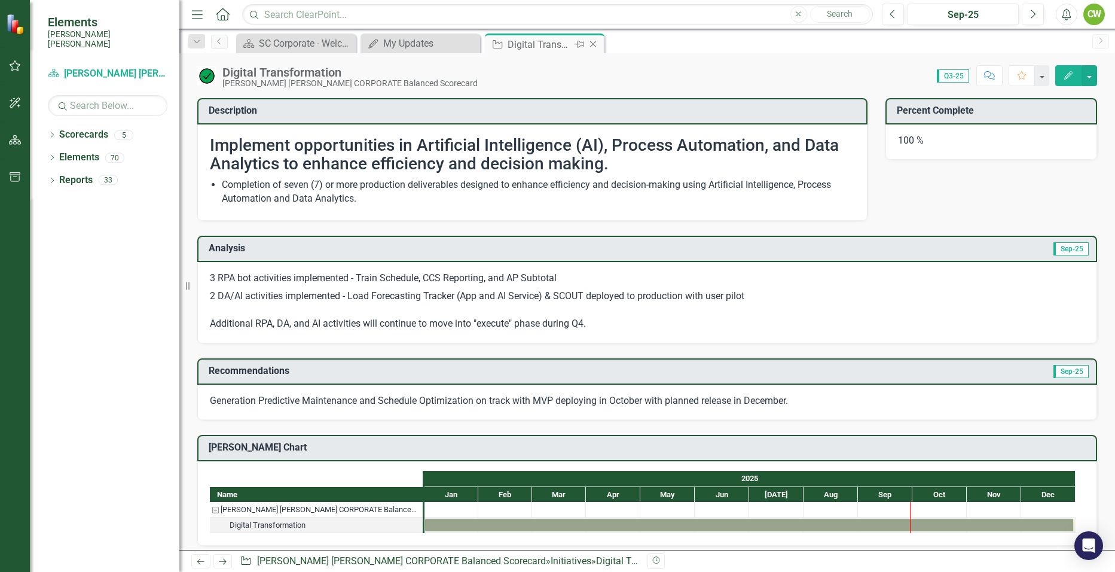
click at [539, 44] on icon "Close" at bounding box center [593, 44] width 12 height 10
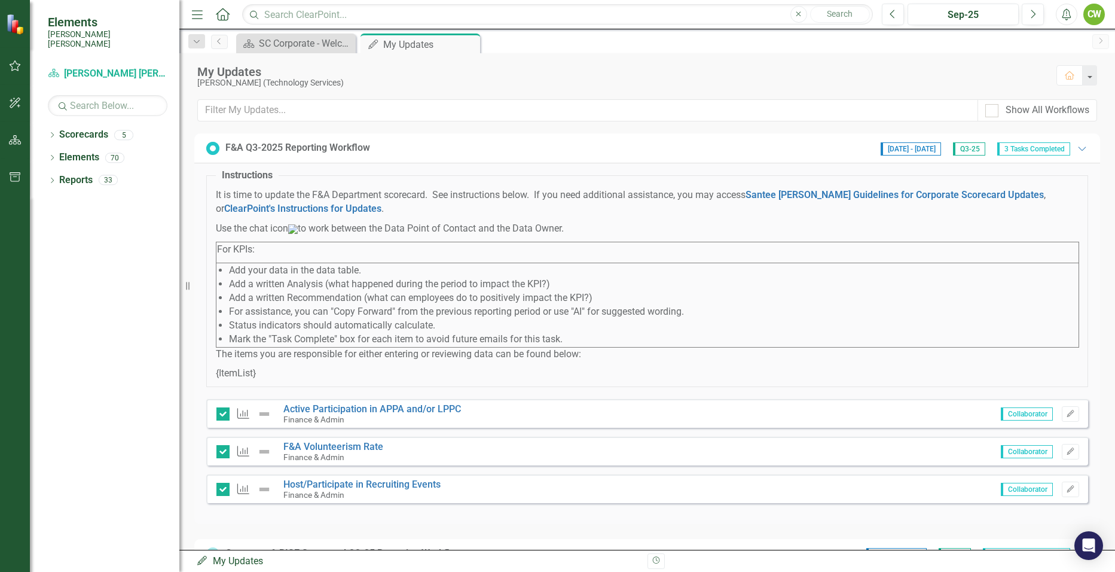
click at [277, 152] on div "F&A Q3-2025 Reporting Workflow" at bounding box center [297, 148] width 145 height 14
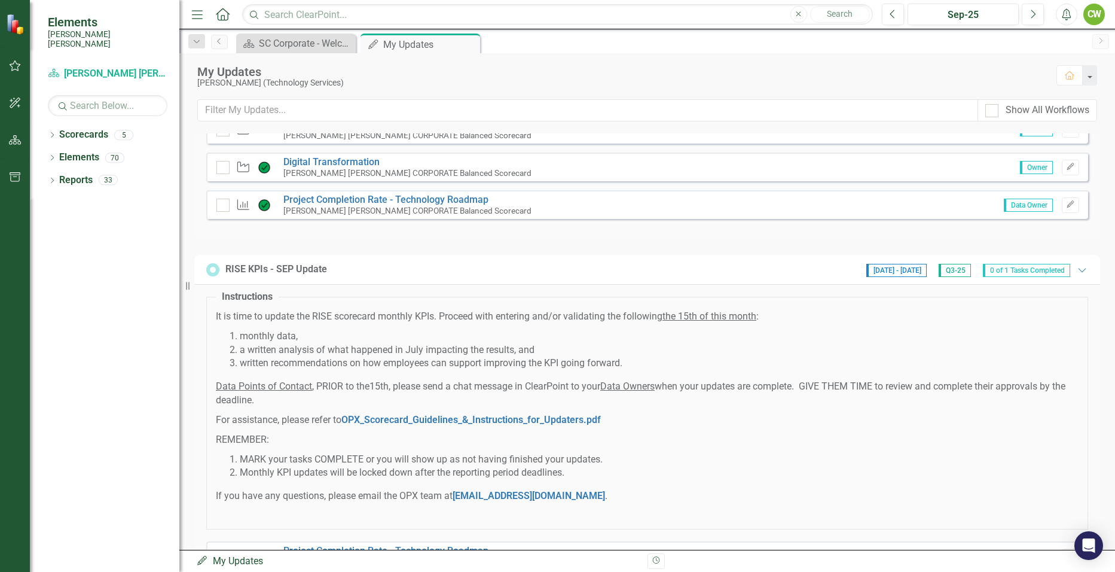
scroll to position [295, 0]
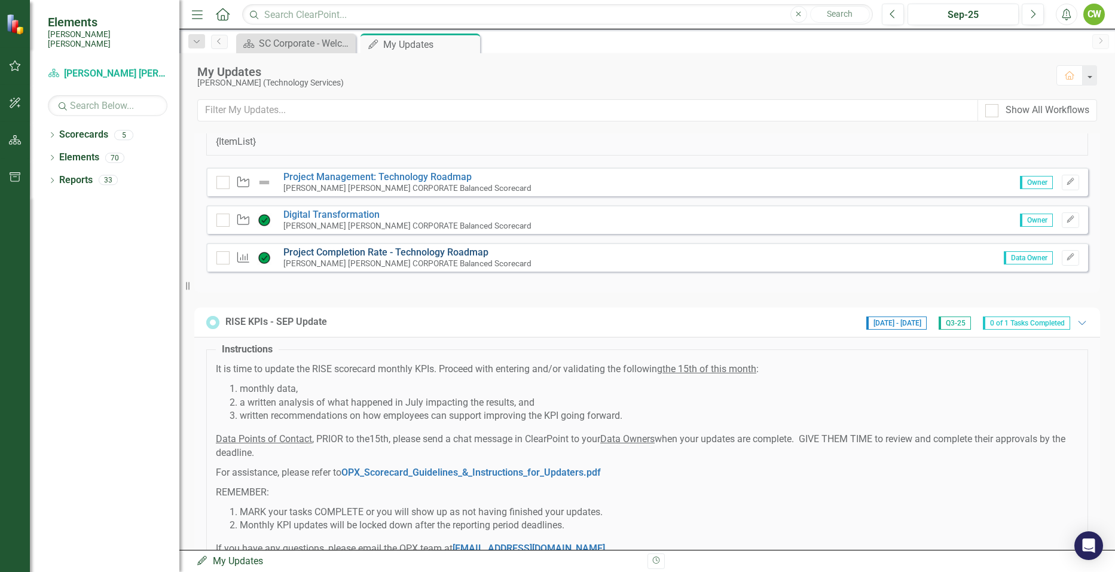
click at [326, 257] on link "Project Completion Rate - Technology Roadmap" at bounding box center [385, 251] width 205 height 11
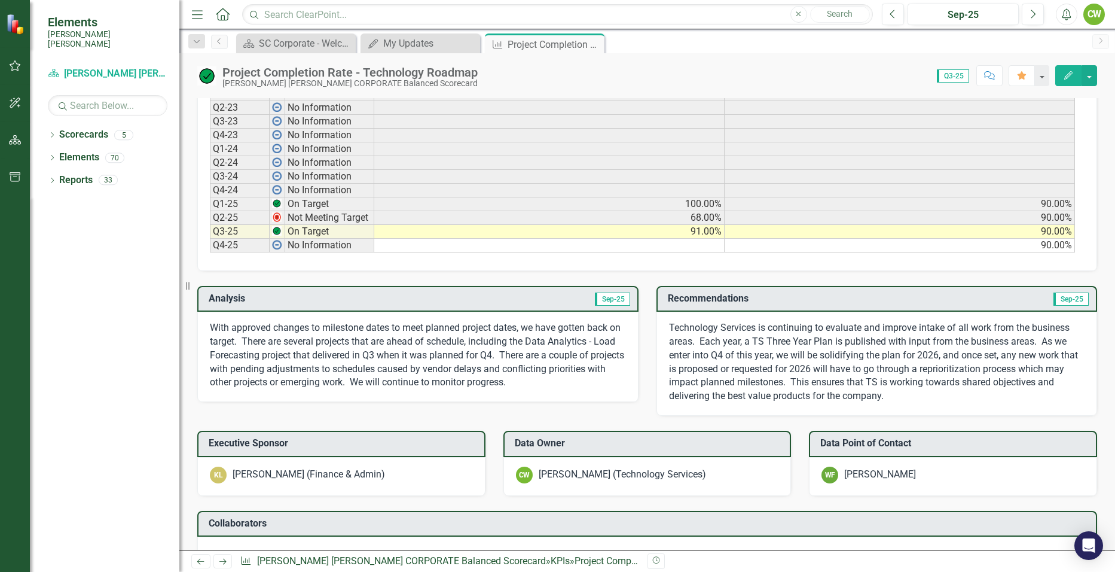
scroll to position [598, 0]
